Goal: Information Seeking & Learning: Learn about a topic

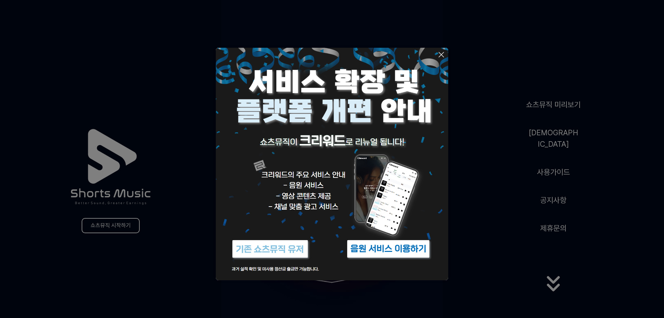
click at [380, 248] on img at bounding box center [388, 249] width 86 height 26
click at [440, 53] on icon at bounding box center [441, 54] width 5 height 5
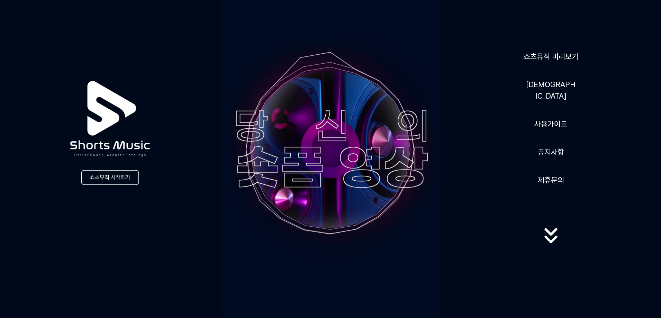
scroll to position [35, 0]
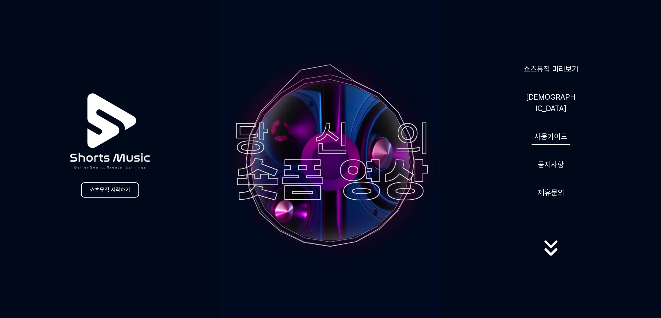
click at [550, 132] on link "사용가이드" at bounding box center [550, 136] width 38 height 17
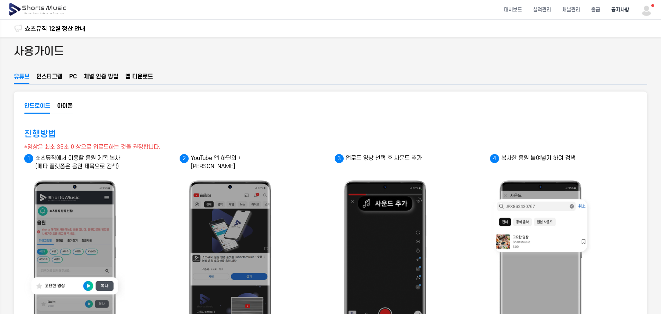
click at [621, 13] on li "공지사항" at bounding box center [619, 10] width 29 height 18
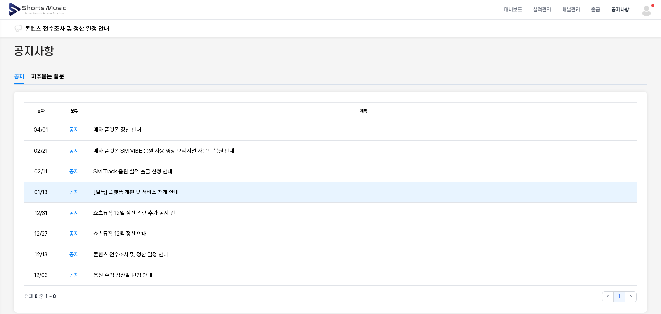
click at [168, 194] on td "[필독] 플랫폼 개편 및 서비스 재개 안내" at bounding box center [364, 192] width 546 height 21
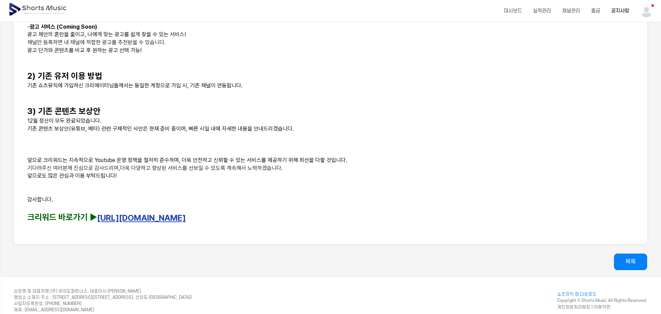
scroll to position [346, 0]
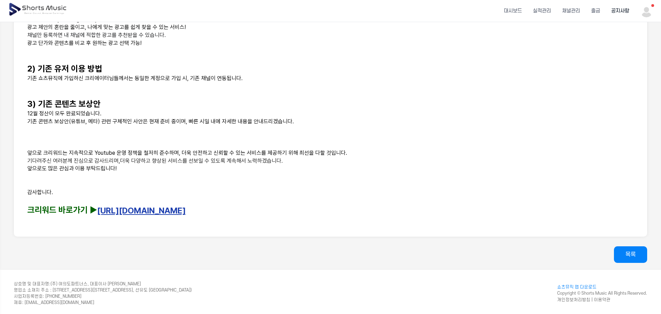
click at [175, 210] on link "[URL][DOMAIN_NAME]" at bounding box center [141, 211] width 89 height 10
